Goal: Task Accomplishment & Management: Complete application form

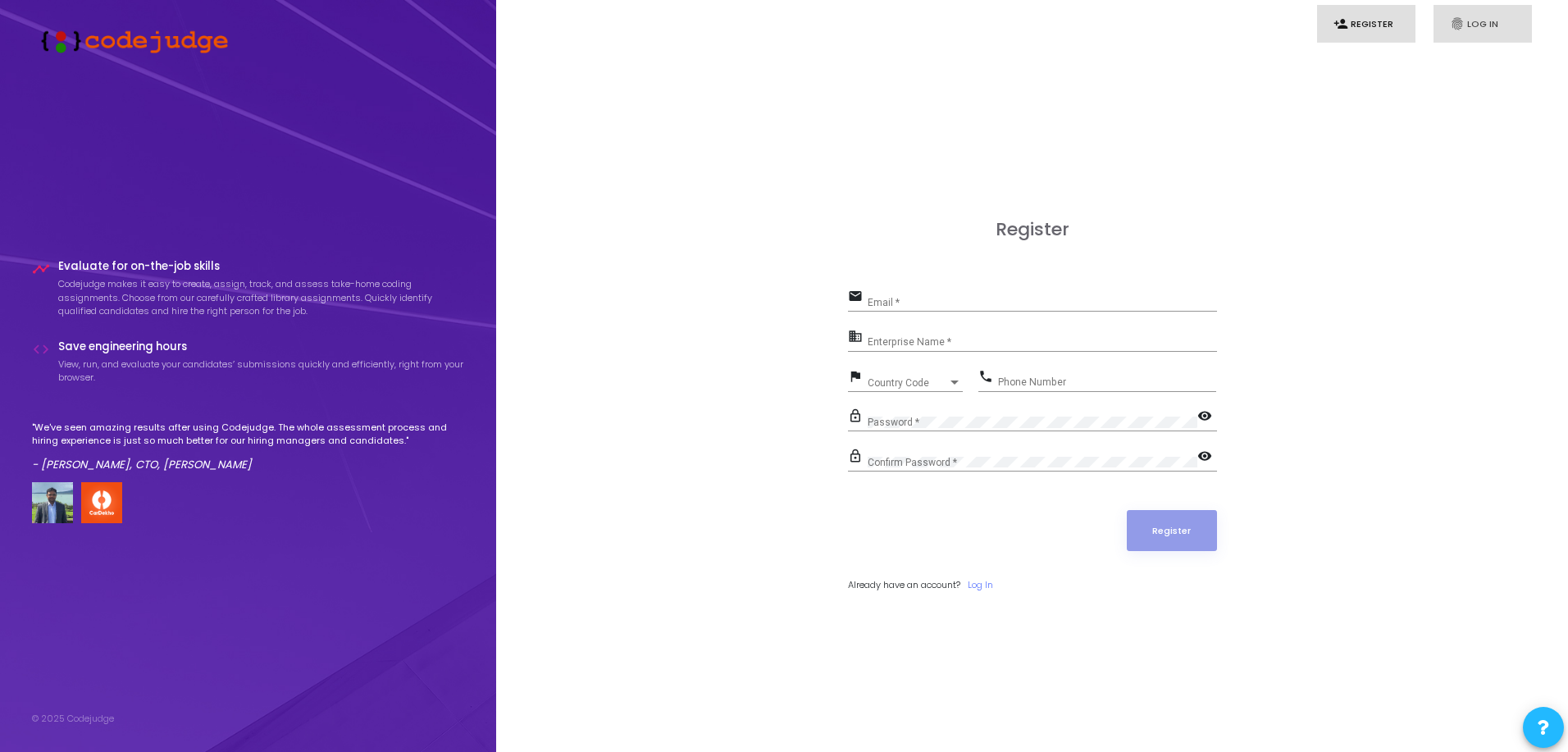
click at [1455, 19] on icon "fingerprint" at bounding box center [1457, 23] width 15 height 15
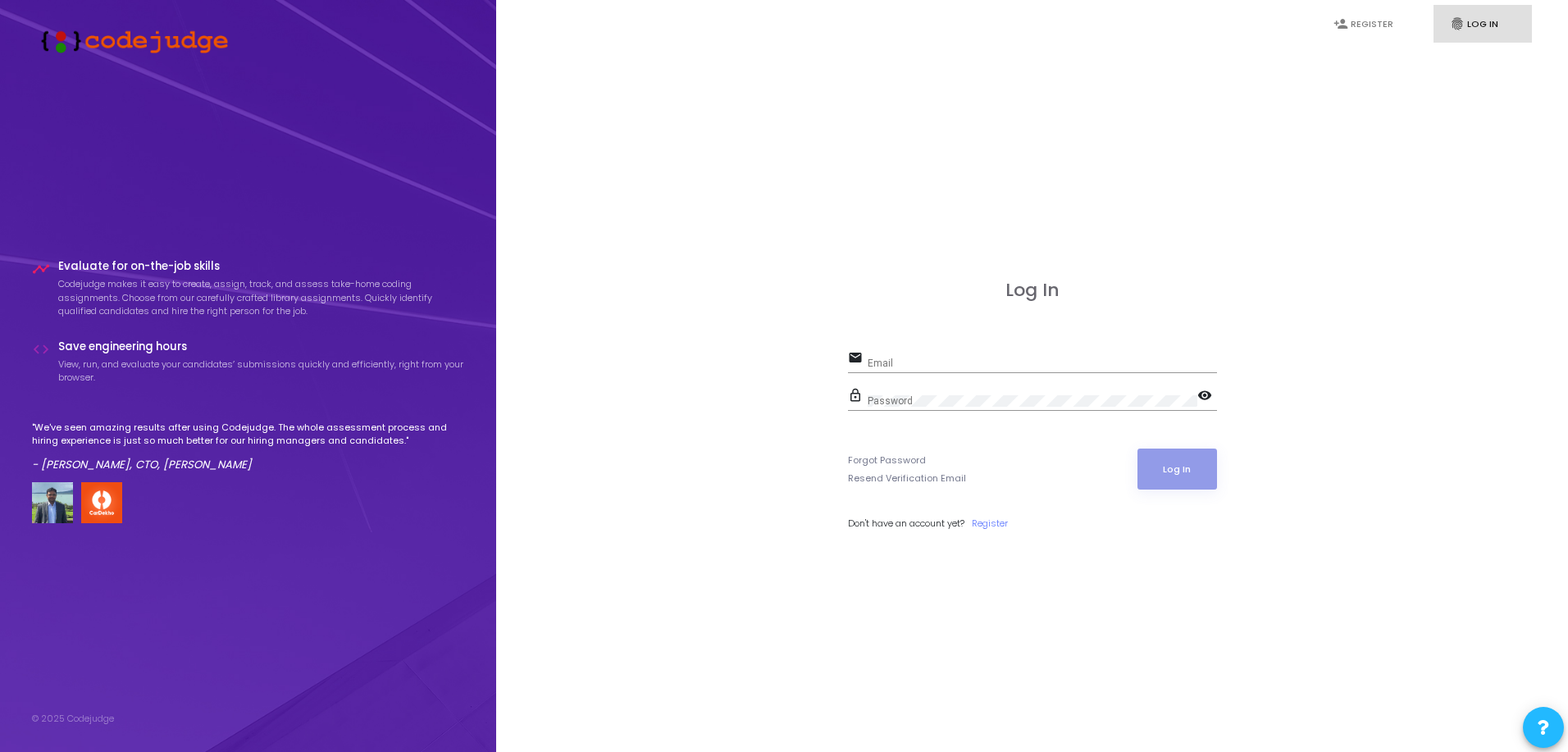
click at [957, 367] on input "Email" at bounding box center [1041, 363] width 349 height 12
click at [957, 356] on div "Email" at bounding box center [1041, 359] width 349 height 26
click at [1285, 352] on div "Log In email Email Required field lock_outline Password visibility Forgot Passw…" at bounding box center [1032, 424] width 1036 height 752
click at [918, 353] on div "Email" at bounding box center [1041, 359] width 349 height 26
click at [970, 374] on div "email Email Required field" at bounding box center [1031, 365] width 369 height 37
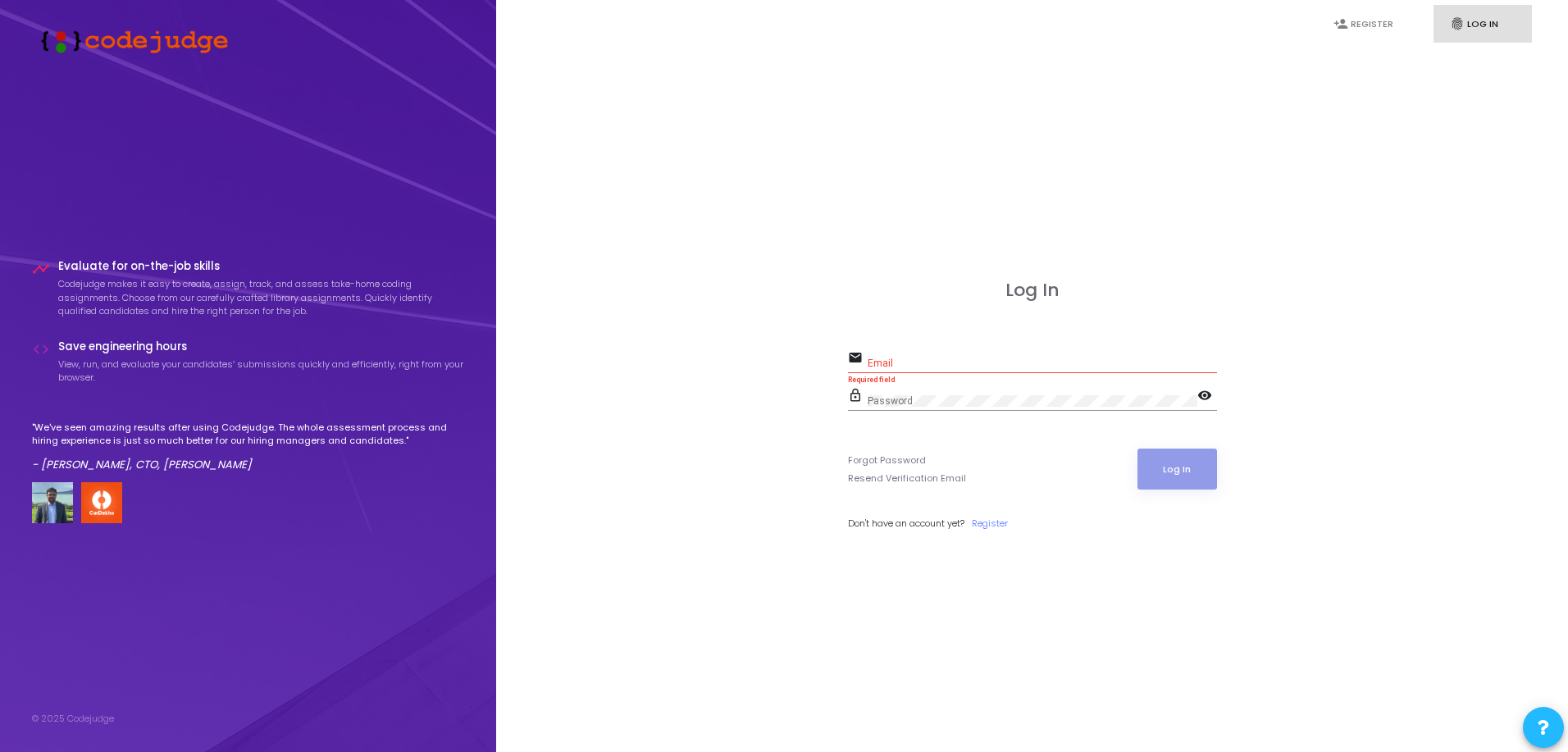
click at [0, 0] on yuxj-dtfeudvi at bounding box center [0, 0] width 0 height 0
click at [973, 366] on input "Email" at bounding box center [1041, 363] width 349 height 12
type input "[PERSON_NAME][EMAIL_ADDRESS][PERSON_NAME][DOMAIN_NAME]"
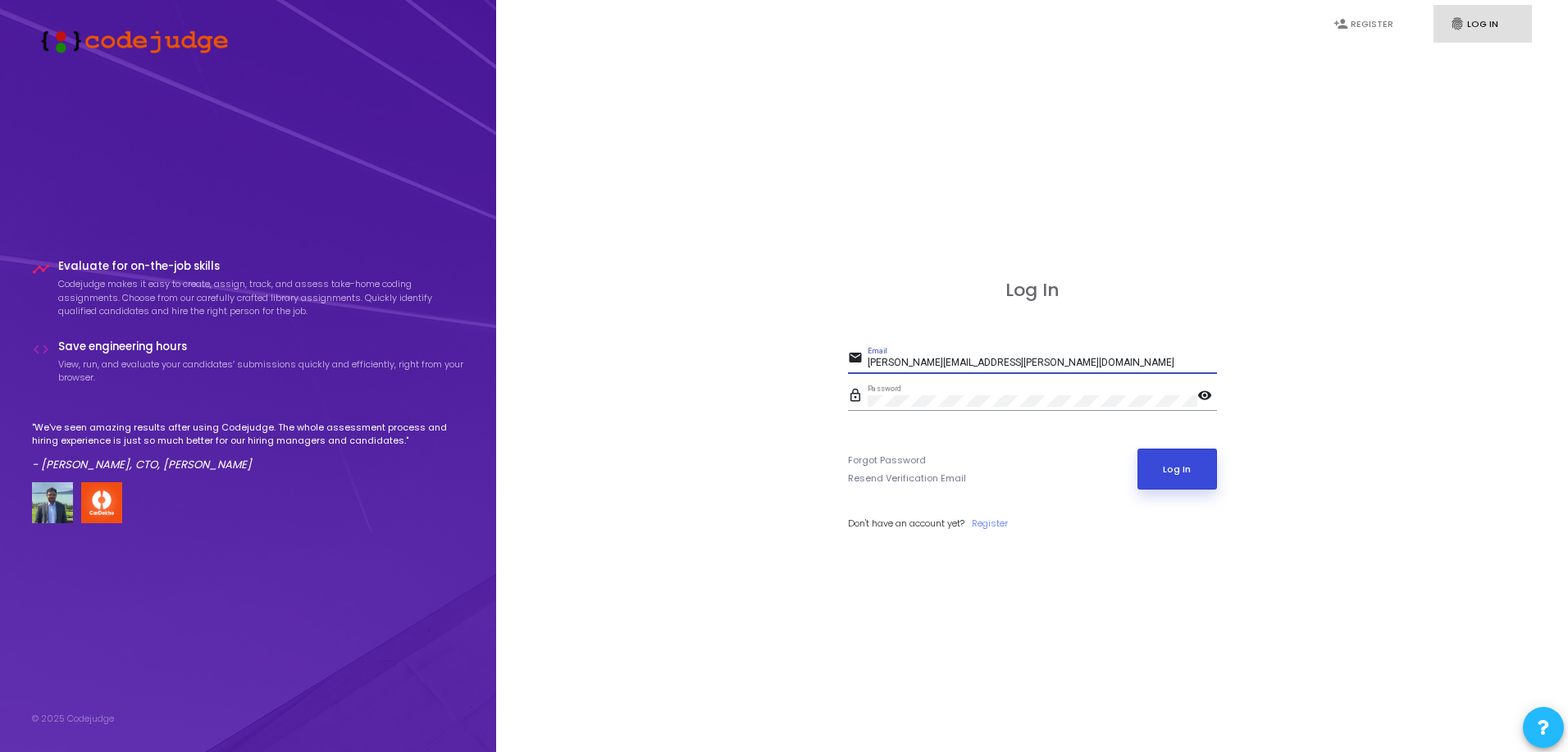
click at [1182, 471] on button "Log In" at bounding box center [1177, 469] width 80 height 41
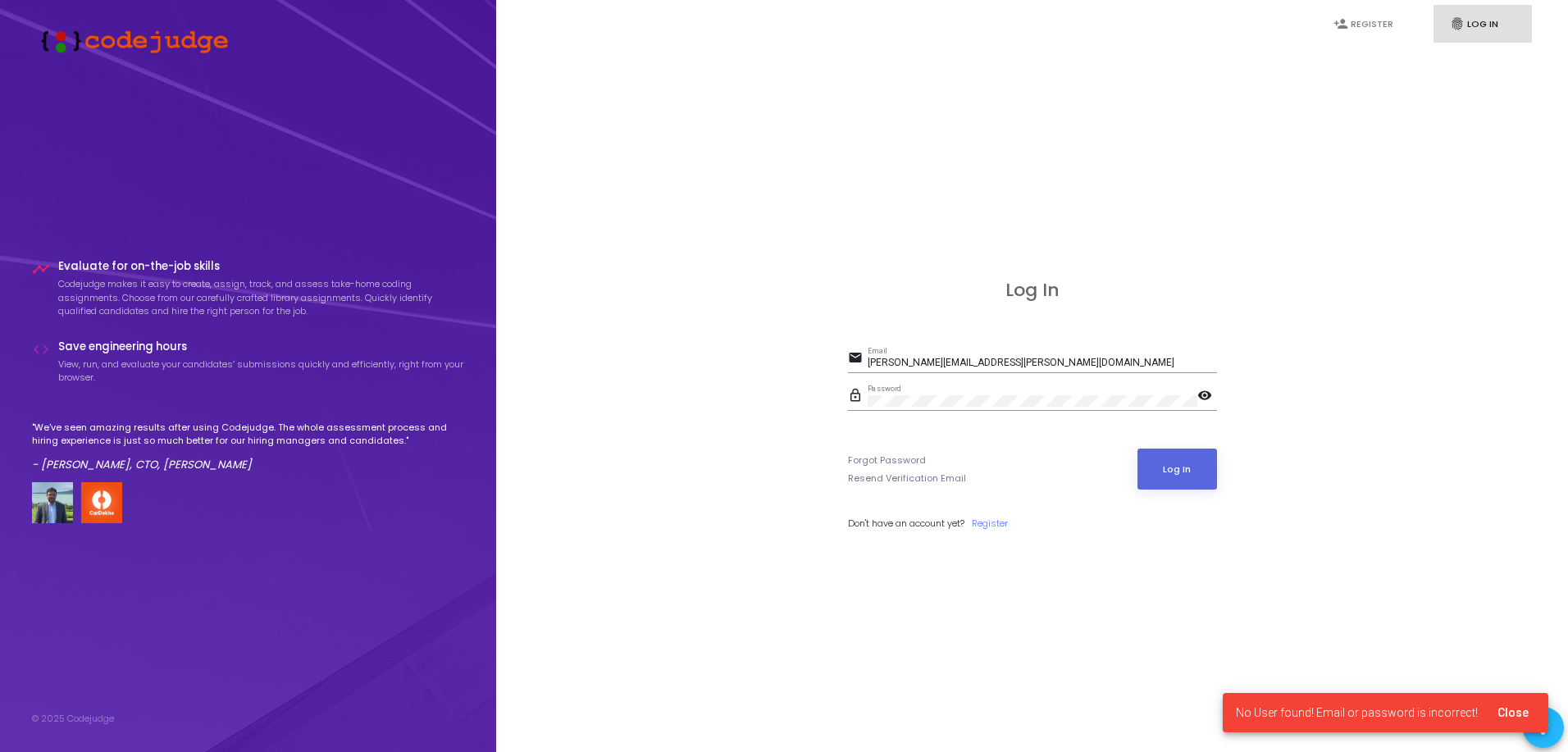
click at [1513, 716] on span "Close" at bounding box center [1512, 713] width 31 height 13
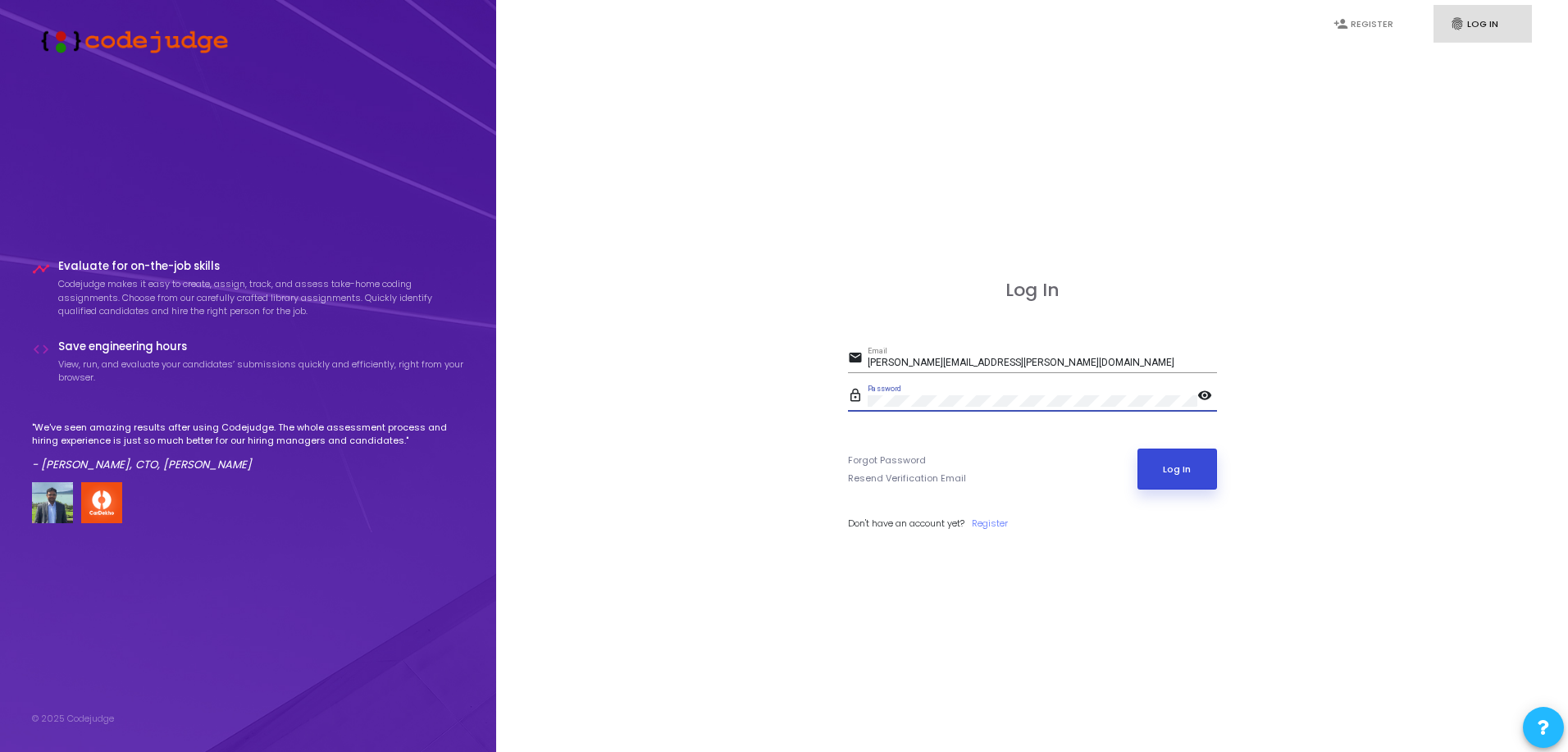
click at [1149, 463] on button "Log In" at bounding box center [1177, 469] width 80 height 41
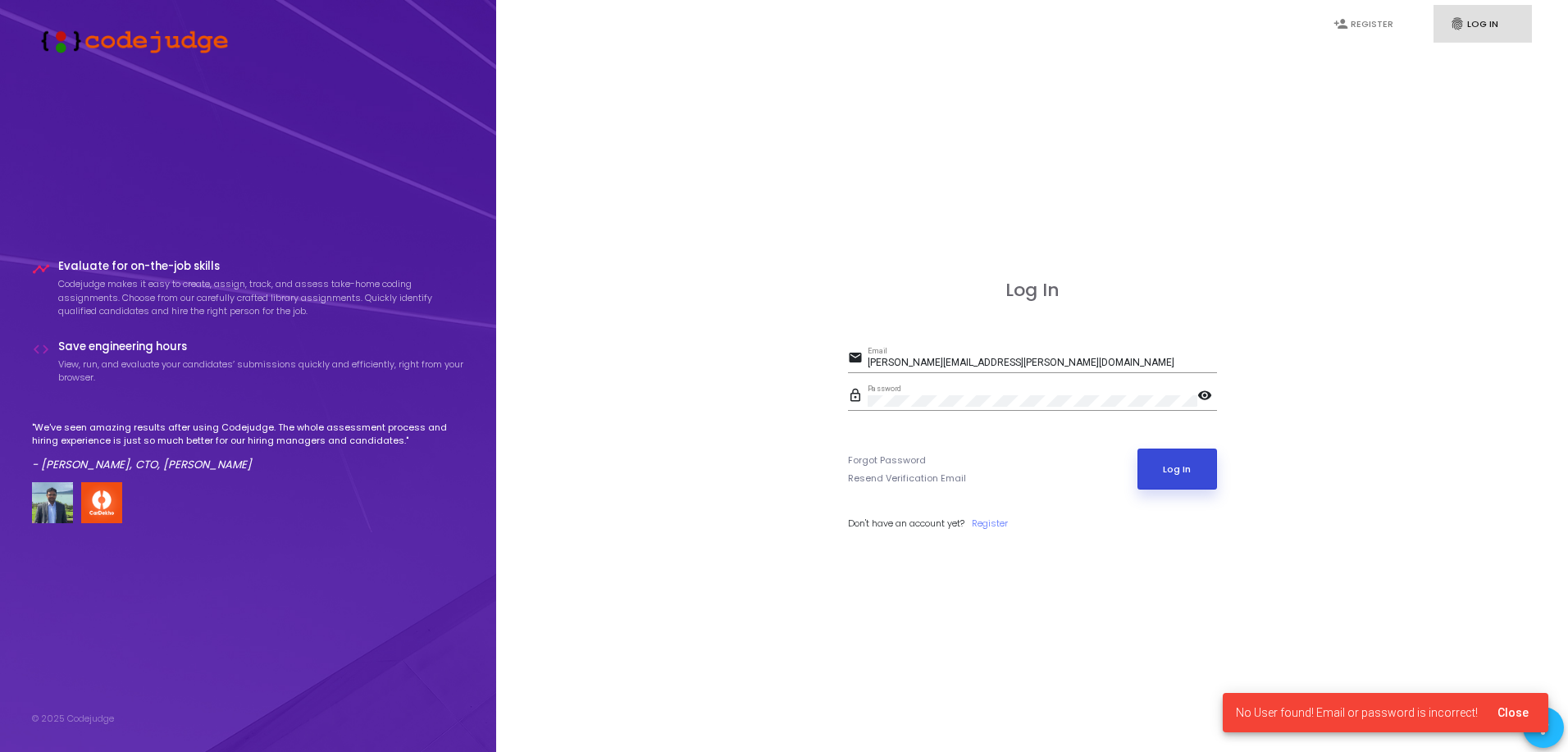
click at [1149, 463] on button "Log In" at bounding box center [1177, 469] width 80 height 41
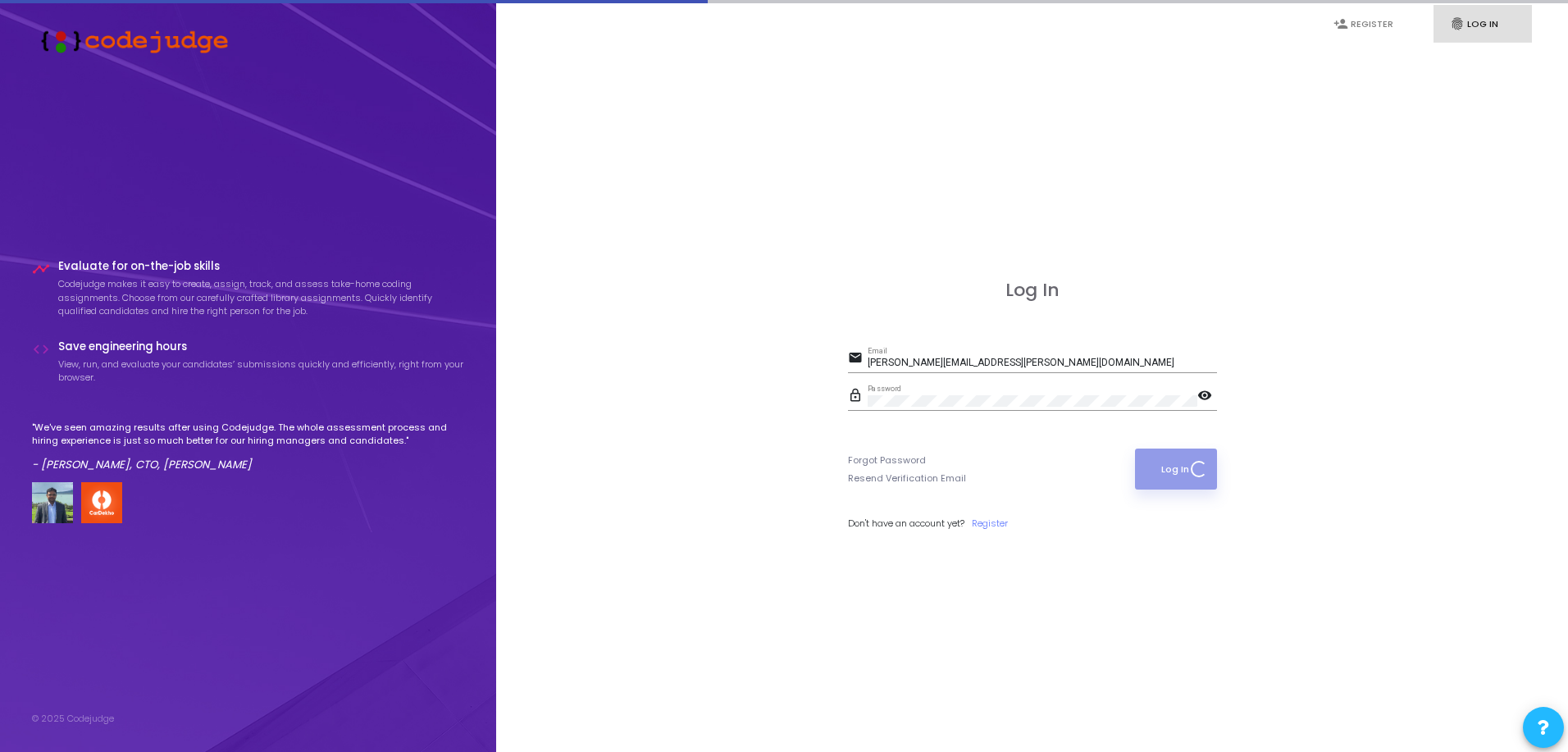
click at [1149, 463] on button "Log In" at bounding box center [1174, 469] width 81 height 41
